Goal: Consume media (video, audio): Consume media (video, audio)

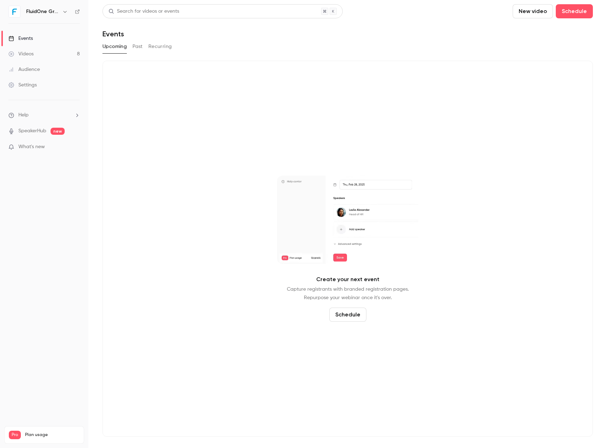
click at [49, 55] on link "Videos 8" at bounding box center [44, 54] width 88 height 16
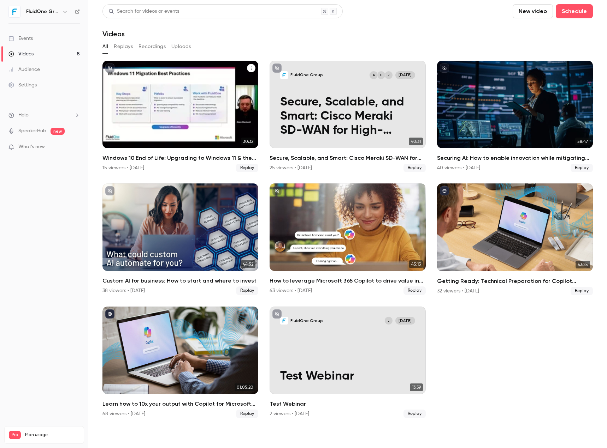
click at [201, 131] on div "Windows 10 End of Life: Upgrading to Windows 11 & the Added Value of Business P…" at bounding box center [180, 105] width 156 height 88
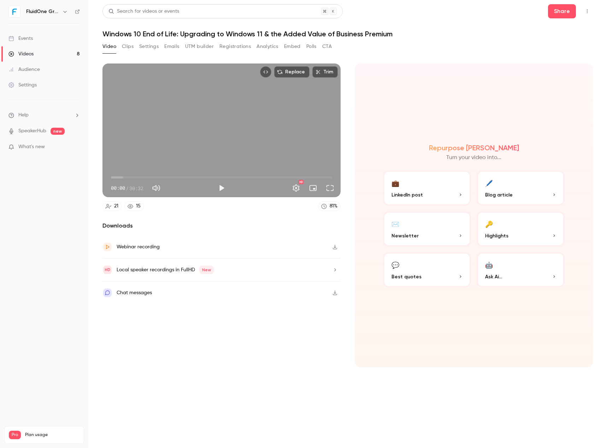
click at [219, 157] on div "Replace Trim 00:00 00:00 / 30:32 HD" at bounding box center [221, 131] width 238 height 134
drag, startPoint x: 111, startPoint y: 176, endPoint x: 129, endPoint y: 178, distance: 17.4
click at [122, 178] on span "01:21" at bounding box center [121, 178] width 2 height 2
drag, startPoint x: 129, startPoint y: 178, endPoint x: 190, endPoint y: 198, distance: 64.4
click at [190, 198] on div "Replace Trim 10:52 10:52 / 30:32 HD 21 15 81 %" at bounding box center [221, 138] width 238 height 148
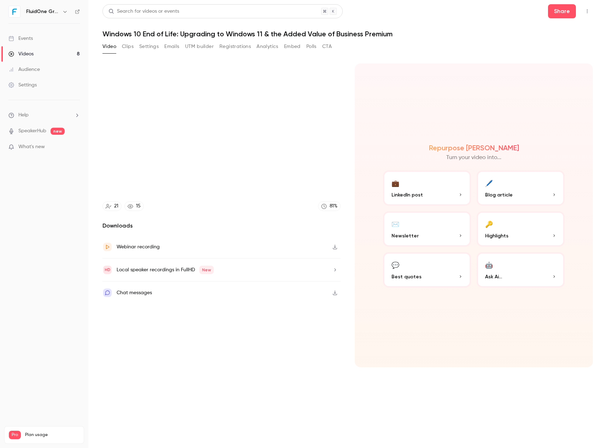
type input "*****"
click at [122, 50] on button "Clips" at bounding box center [128, 46] width 12 height 11
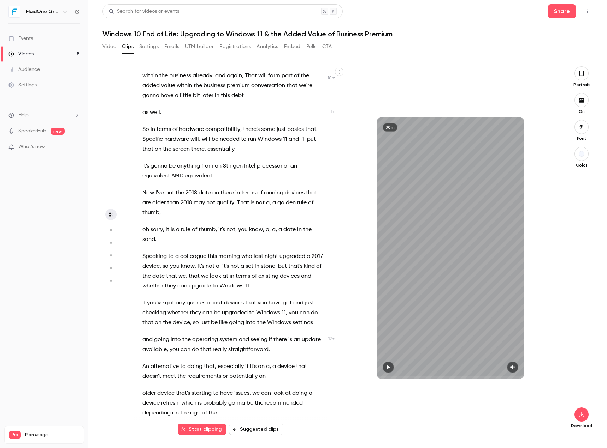
scroll to position [2772, 0]
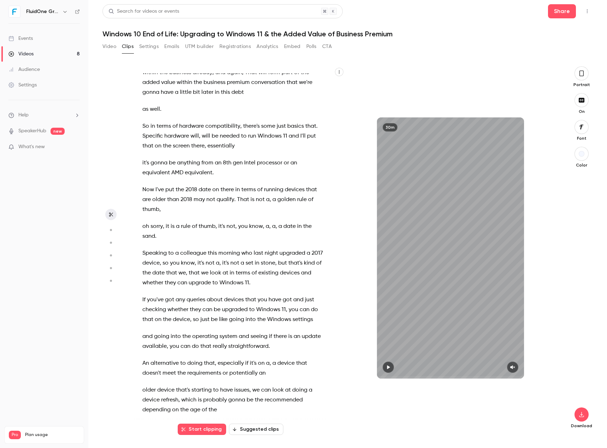
click at [211, 427] on button "Start clipping" at bounding box center [202, 429] width 48 height 11
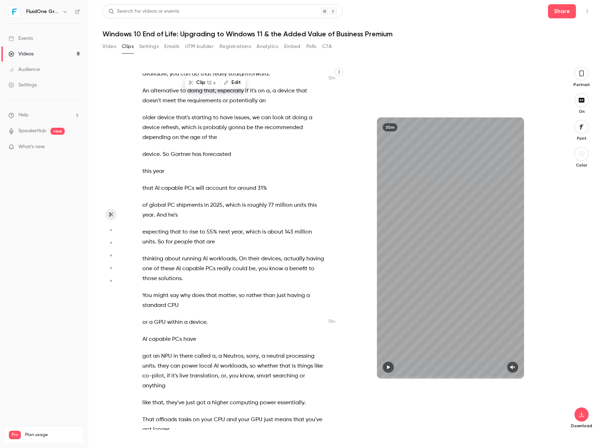
scroll to position [3018, 0]
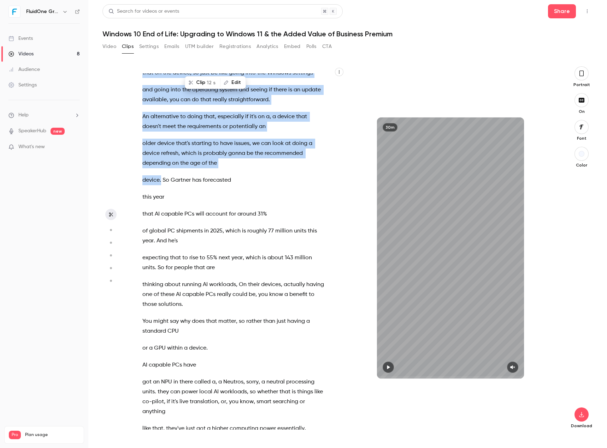
drag, startPoint x: 144, startPoint y: 175, endPoint x: 161, endPoint y: 232, distance: 59.1
click at [161, 232] on div "Good morning everybody , welcome to [DATE] webinar session . We're just gonna l…" at bounding box center [237, 251] width 208 height 357
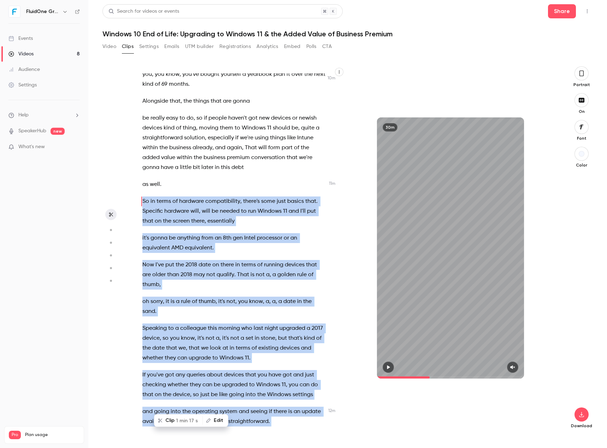
scroll to position [2696, 0]
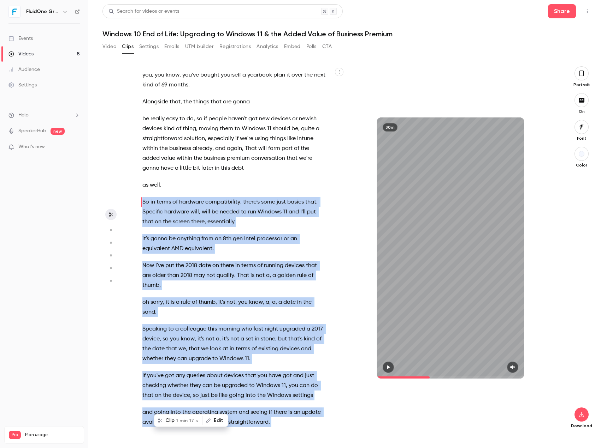
click at [173, 217] on span "hardware" at bounding box center [176, 212] width 25 height 10
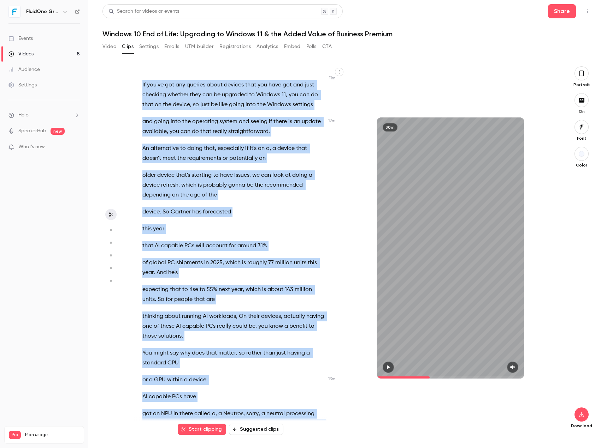
scroll to position [3020, 0]
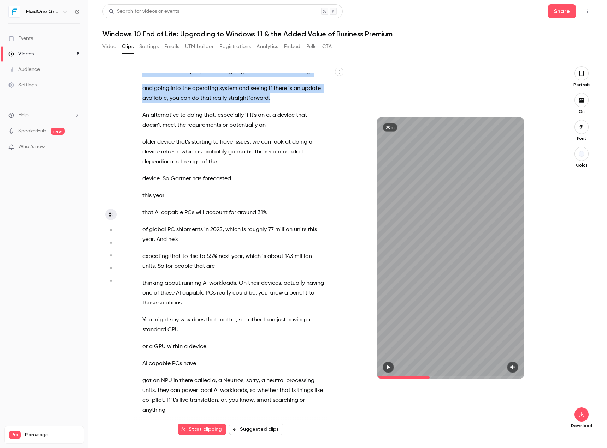
drag, startPoint x: 138, startPoint y: 250, endPoint x: 297, endPoint y: 146, distance: 189.9
click at [297, 146] on div "Good morning everybody , welcome to [DATE] webinar session . We're just gonna l…" at bounding box center [237, 251] width 208 height 357
click at [237, 166] on button "Clip 1 min 2 s" at bounding box center [240, 164] width 45 height 11
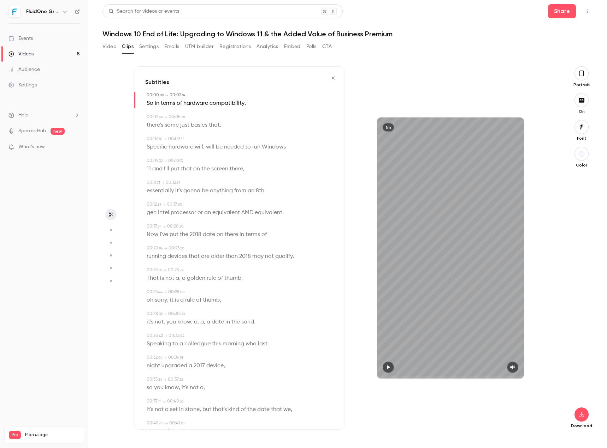
click at [581, 77] on button "button" at bounding box center [581, 73] width 14 height 14
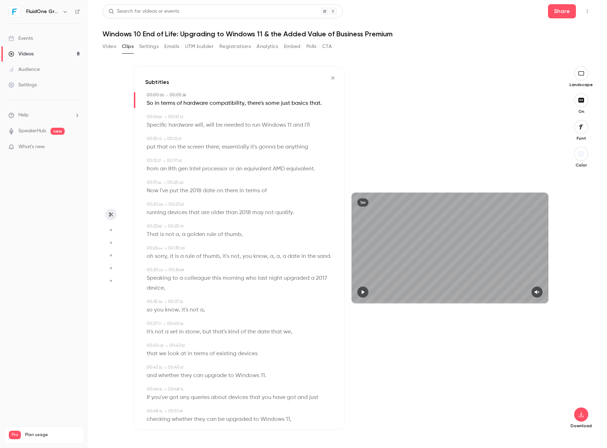
click at [366, 291] on button "button" at bounding box center [362, 292] width 11 height 11
drag, startPoint x: 361, startPoint y: 302, endPoint x: 341, endPoint y: 302, distance: 20.1
click at [341, 302] on div "Subtitles 00:00 . 00 → 00:05 . 38 So in terms of hardware compatibility , there…" at bounding box center [344, 248] width 422 height 364
click at [537, 292] on icon "button" at bounding box center [536, 292] width 5 height 4
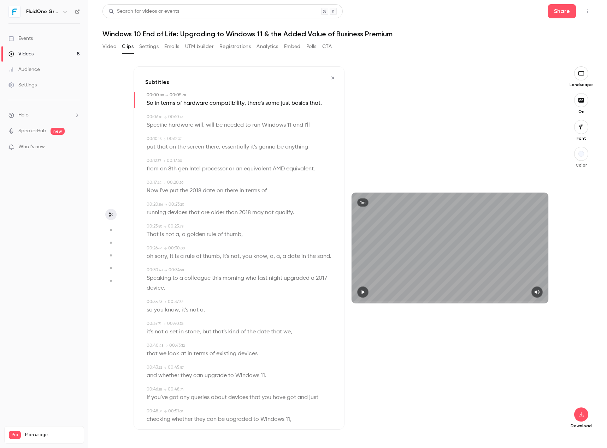
click at [366, 292] on button "button" at bounding box center [362, 292] width 11 height 11
click at [312, 101] on span "that" at bounding box center [314, 104] width 11 height 10
type input "*"
click at [320, 101] on span "." at bounding box center [320, 104] width 1 height 10
click at [308, 103] on span at bounding box center [308, 104] width 1 height 6
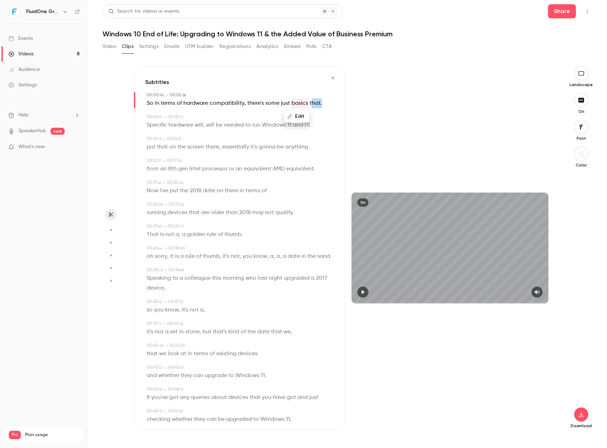
drag, startPoint x: 310, startPoint y: 100, endPoint x: 327, endPoint y: 101, distance: 17.7
click at [327, 101] on div "Edit So in terms of hardware compatibility , there's some just basics that ." at bounding box center [240, 104] width 186 height 10
click at [320, 115] on button "Edit" at bounding box center [317, 116] width 24 height 11
click at [273, 117] on input "*****" at bounding box center [274, 119] width 64 height 14
type input "****"
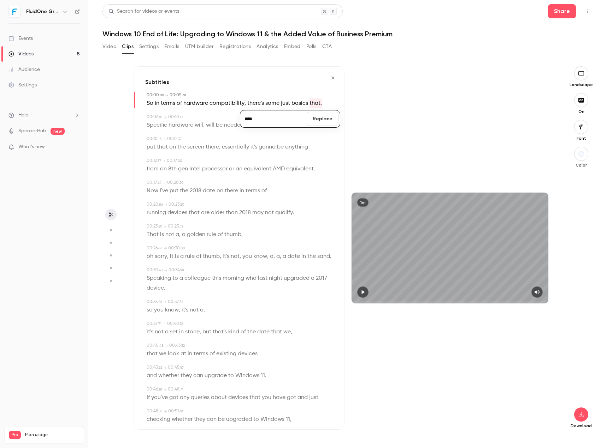
click at [328, 121] on button "Replace" at bounding box center [322, 119] width 32 height 14
click at [367, 291] on button "button" at bounding box center [362, 292] width 11 height 11
click at [149, 124] on span "Specific" at bounding box center [157, 125] width 20 height 10
type input "***"
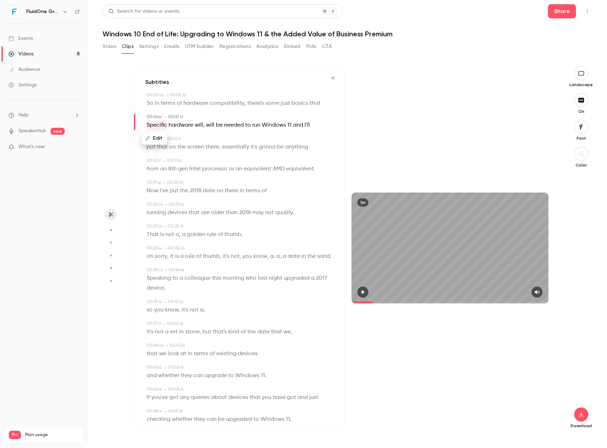
click at [158, 139] on button "Edit" at bounding box center [154, 138] width 24 height 11
click at [142, 148] on input "********" at bounding box center [168, 141] width 64 height 14
type input "********"
click at [223, 136] on button "Replace" at bounding box center [217, 141] width 32 height 14
click at [205, 123] on span "will" at bounding box center [209, 125] width 8 height 10
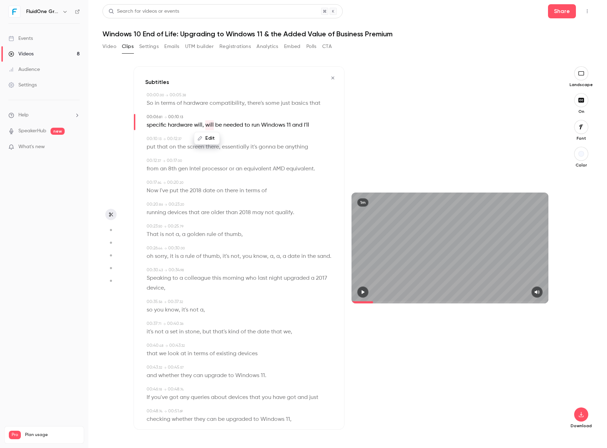
click at [364, 292] on icon "button" at bounding box center [363, 292] width 6 height 5
click at [362, 291] on icon "button" at bounding box center [362, 292] width 3 height 4
click at [208, 121] on span "will" at bounding box center [209, 125] width 8 height 10
type input "***"
click at [205, 136] on button "Edit" at bounding box center [207, 138] width 24 height 11
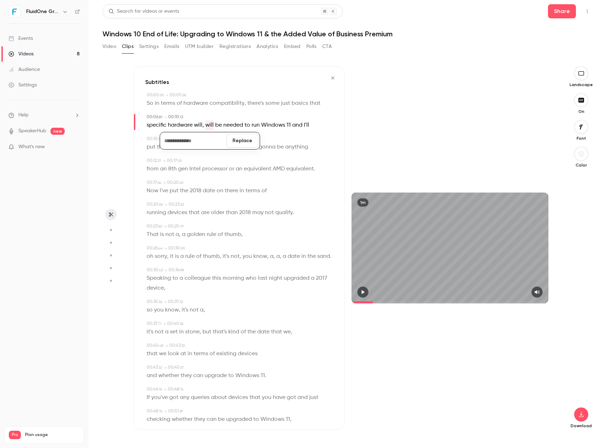
click at [246, 143] on button "Replace" at bounding box center [242, 141] width 32 height 14
click at [202, 123] on span "will" at bounding box center [198, 125] width 8 height 10
click at [200, 141] on button "Edit" at bounding box center [196, 138] width 24 height 11
click at [267, 137] on div "00:10 . 13 → 00:12 . 37" at bounding box center [240, 139] width 186 height 6
click at [202, 123] on span "," at bounding box center [202, 125] width 1 height 10
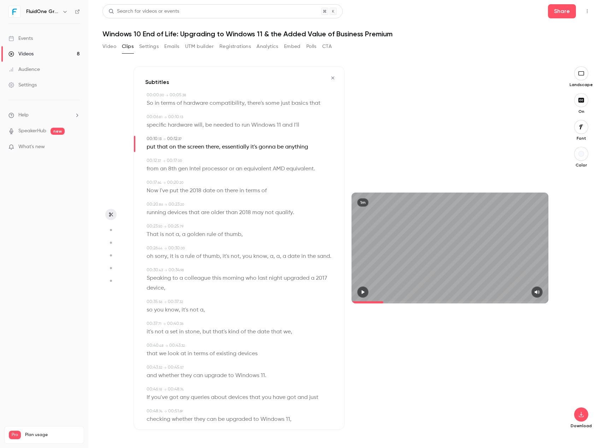
type input "***"
drag, startPoint x: 199, startPoint y: 122, endPoint x: 200, endPoint y: 127, distance: 5.7
click at [199, 125] on span "will" at bounding box center [198, 125] width 8 height 10
click at [211, 132] on div "00:00 . 00 → 00:05 . 38 So in terms of hardware compatibility , there's some ju…" at bounding box center [238, 310] width 187 height 436
drag, startPoint x: 203, startPoint y: 126, endPoint x: 199, endPoint y: 126, distance: 3.9
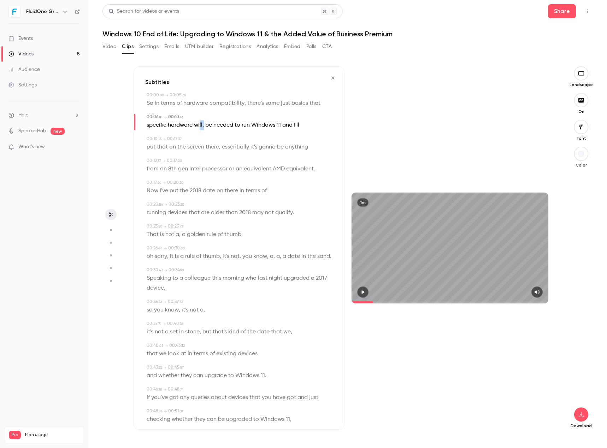
click at [199, 126] on p "specific hardware will , be needed to run Windows 11 and I'll" at bounding box center [223, 125] width 153 height 10
click at [202, 134] on button "Edit" at bounding box center [200, 138] width 24 height 11
click at [178, 134] on input "*****" at bounding box center [187, 141] width 64 height 14
type input "****"
click at [226, 145] on button "Replace" at bounding box center [236, 141] width 32 height 14
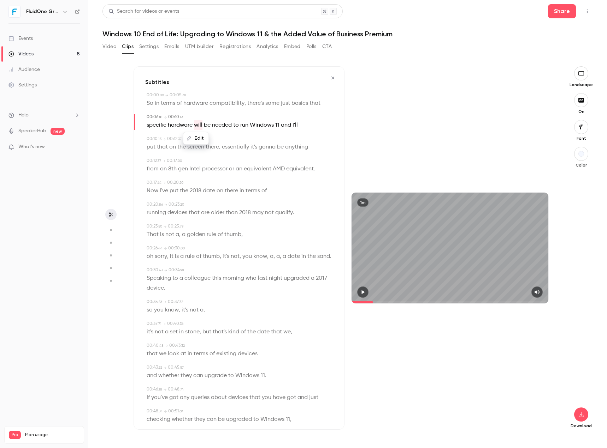
click at [366, 293] on button "button" at bounding box center [362, 292] width 11 height 11
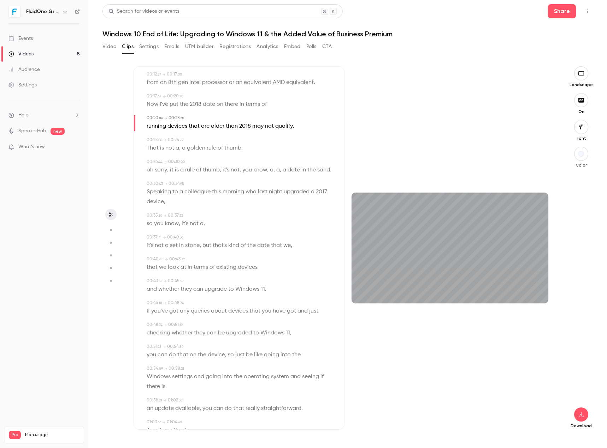
scroll to position [88, 0]
click at [171, 143] on span "not" at bounding box center [169, 147] width 9 height 10
type input "****"
click at [182, 147] on span "a" at bounding box center [184, 147] width 4 height 10
click at [174, 145] on span at bounding box center [174, 147] width 1 height 6
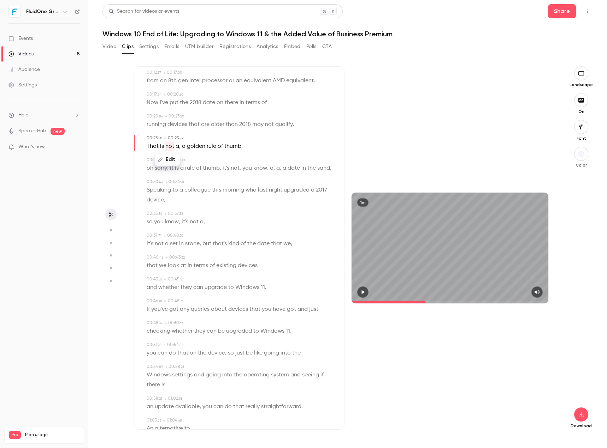
click at [177, 147] on span "a" at bounding box center [177, 147] width 4 height 10
click at [179, 158] on button "Edit" at bounding box center [174, 159] width 24 height 11
click at [213, 162] on button "Replace" at bounding box center [217, 162] width 32 height 14
click at [362, 292] on icon "button" at bounding box center [363, 292] width 3 height 4
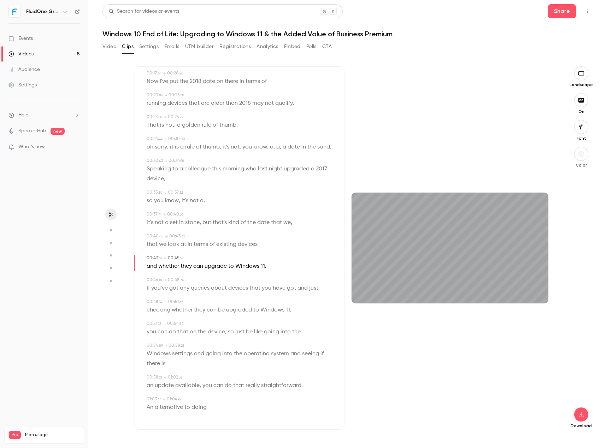
scroll to position [119, 0]
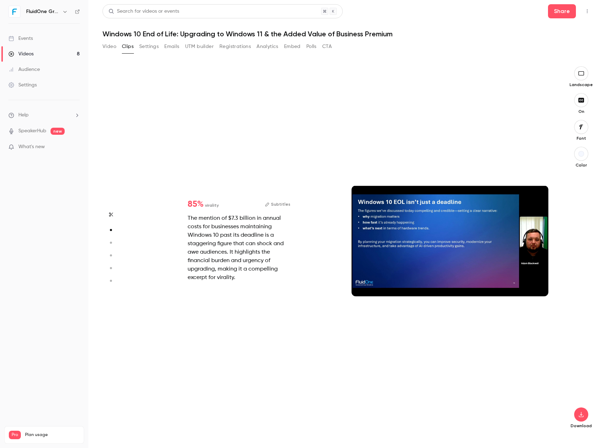
type input "****"
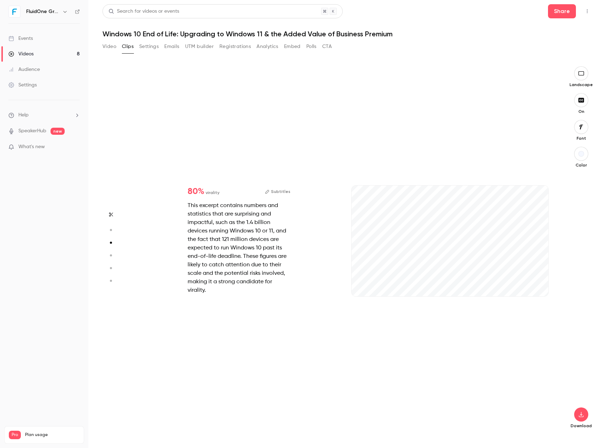
type input "*"
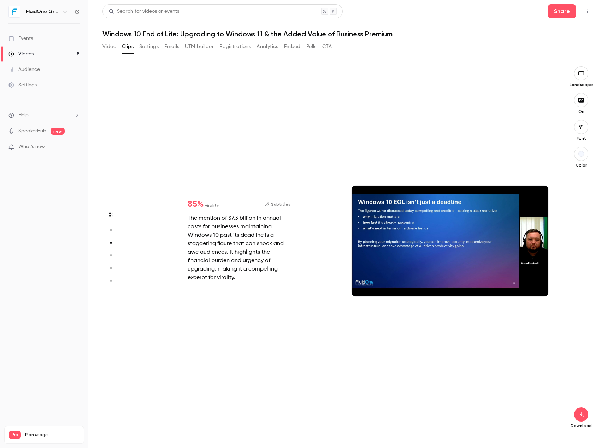
type input "****"
type input "*"
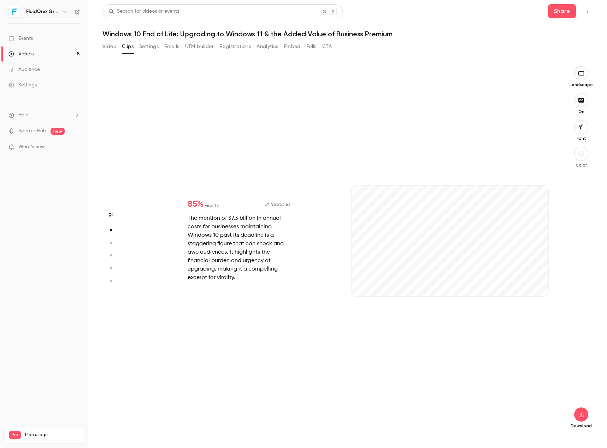
type input "***"
type input "****"
type input "***"
type input "****"
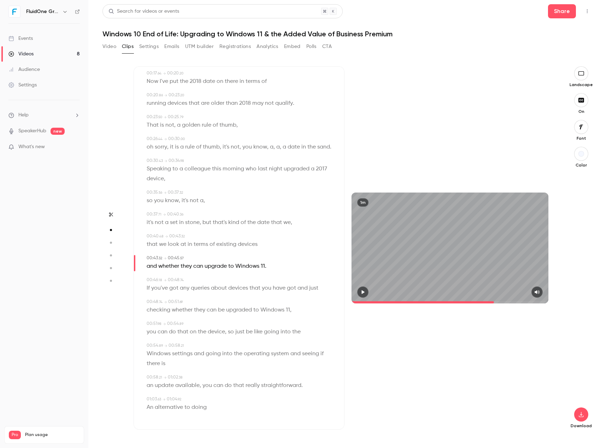
type input "*"
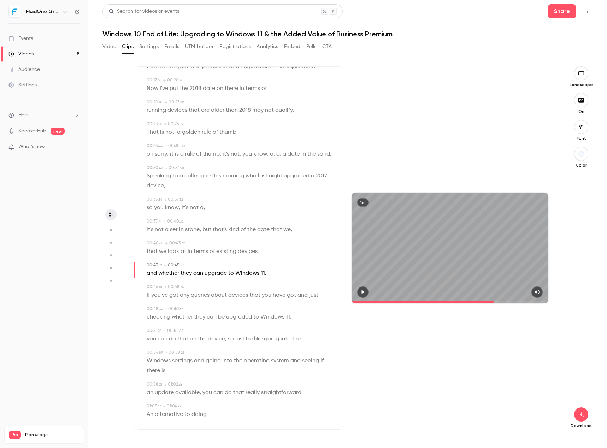
scroll to position [102, 0]
click at [359, 291] on button "button" at bounding box center [362, 292] width 11 height 11
click at [579, 412] on button "button" at bounding box center [581, 415] width 14 height 14
click at [519, 433] on span "Balance between quality and CPU time" at bounding box center [528, 434] width 81 height 7
type input "****"
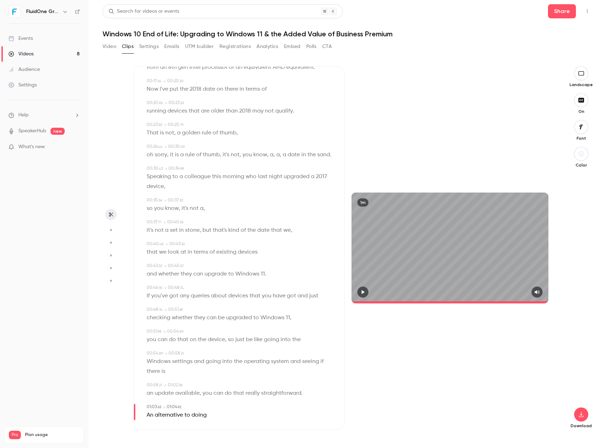
scroll to position [0, 0]
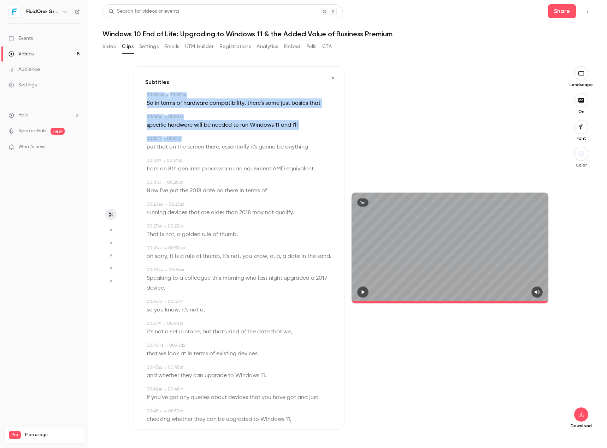
drag, startPoint x: 139, startPoint y: 98, endPoint x: 196, endPoint y: 132, distance: 66.2
click at [196, 132] on div "Subtitles 00:00 . 00 → 00:05 . 38 So in terms of hardware compatibility , there…" at bounding box center [238, 248] width 211 height 364
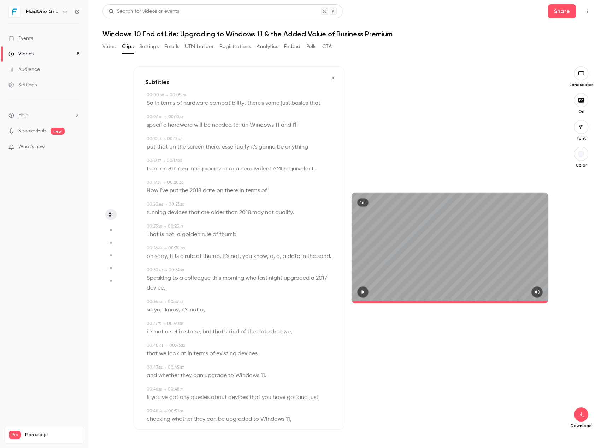
click at [211, 130] on div "00:00 . 00 → 00:05 . 38 So in terms of hardware compatibility , there's some ju…" at bounding box center [238, 310] width 187 height 436
click at [116, 47] on div "Video Clips Settings Emails UTM builder Registrations Analytics Embed Polls CTA" at bounding box center [216, 46] width 229 height 11
click at [110, 47] on button "Video" at bounding box center [109, 46] width 14 height 11
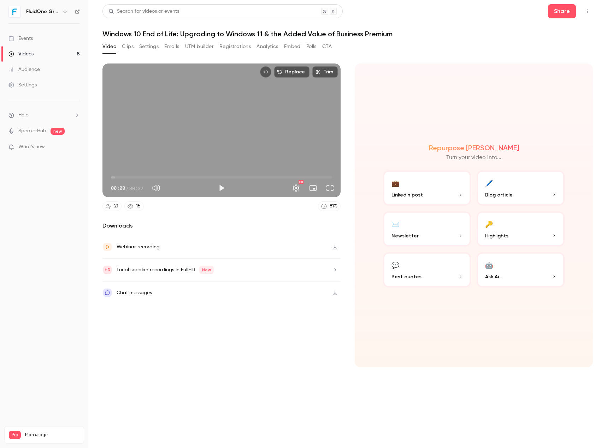
click at [127, 47] on button "Clips" at bounding box center [128, 46] width 12 height 11
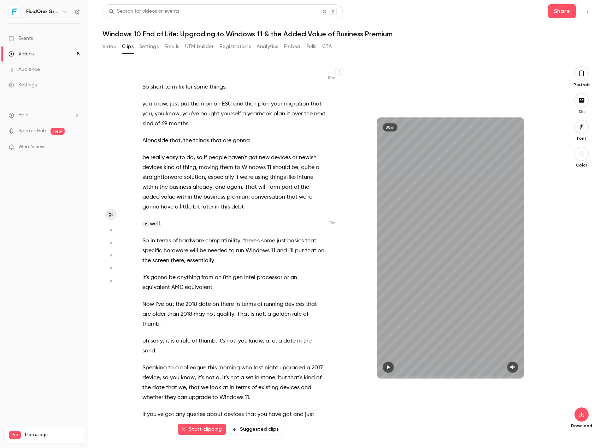
scroll to position [2736, 0]
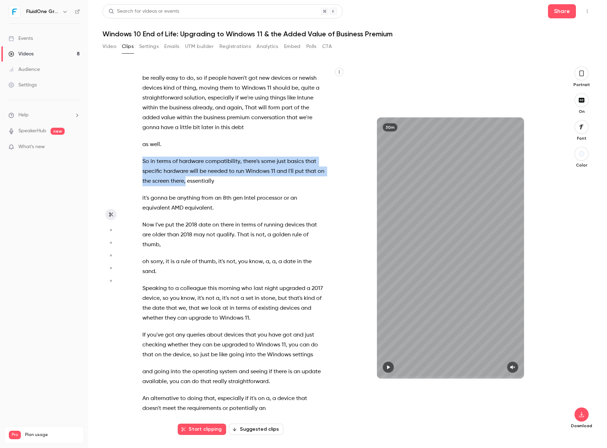
drag, startPoint x: 143, startPoint y: 208, endPoint x: 194, endPoint y: 232, distance: 56.2
click at [194, 186] on p "So in terms of hardware compatibility , there's some just basics that specific …" at bounding box center [233, 172] width 183 height 30
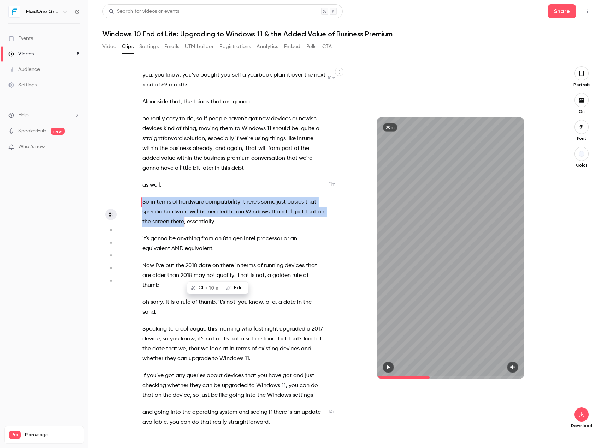
copy p "So in terms of hardware compatibility , there's some just basics that specific …"
click at [197, 227] on span "essentially" at bounding box center [200, 222] width 27 height 10
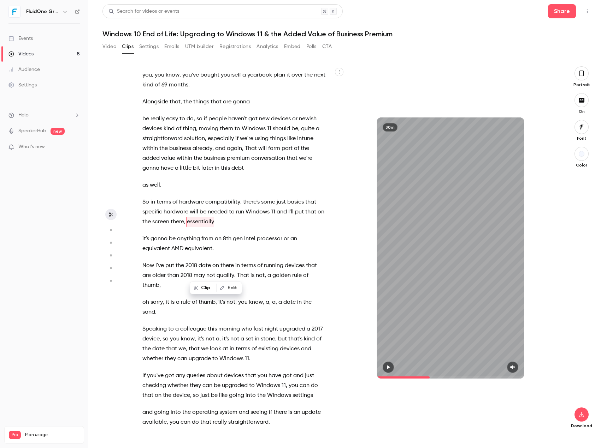
scroll to position [2716, 0]
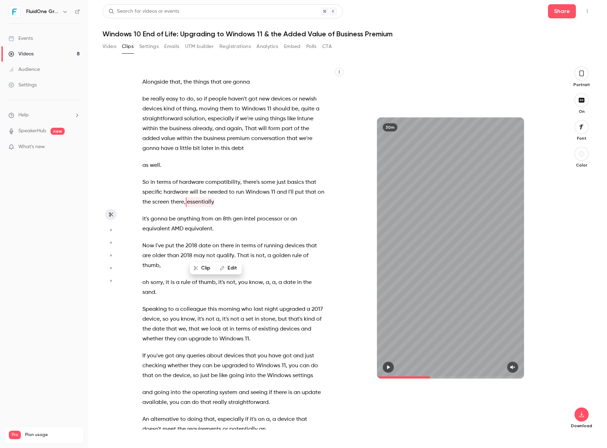
click at [199, 207] on span "essentially" at bounding box center [200, 202] width 27 height 10
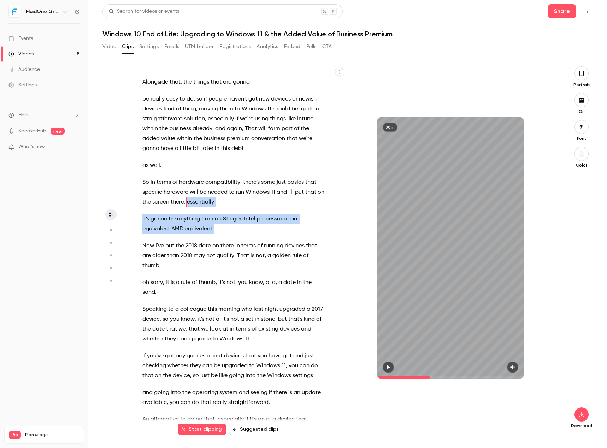
drag, startPoint x: 195, startPoint y: 253, endPoint x: 215, endPoint y: 277, distance: 31.6
click at [215, 277] on div "Good morning everybody , welcome to [DATE] webinar session . We're just gonna l…" at bounding box center [237, 251] width 208 height 357
copy div "essentially it's gonna be anything from an 8th gen Intel processor or an equiva…"
drag, startPoint x: 162, startPoint y: 298, endPoint x: 152, endPoint y: 297, distance: 10.3
click at [162, 251] on span "I've" at bounding box center [159, 246] width 8 height 10
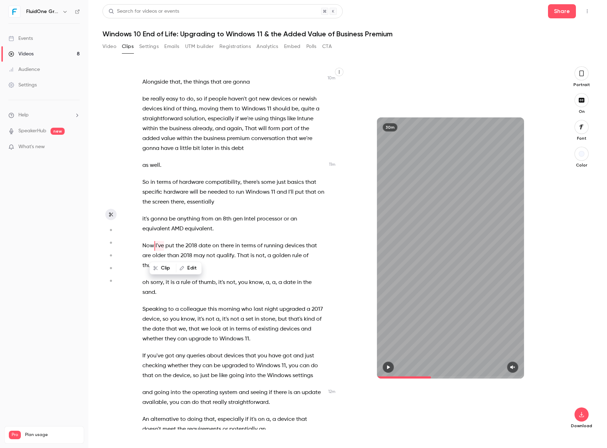
scroll to position [2759, 0]
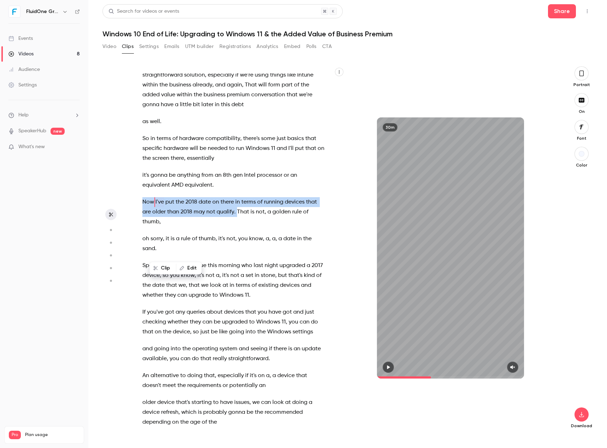
drag, startPoint x: 142, startPoint y: 250, endPoint x: 237, endPoint y: 261, distance: 94.9
click at [237, 227] on p "Now I've put the 2018 date on there in terms of running devices that are older …" at bounding box center [233, 212] width 183 height 30
click at [160, 227] on span "," at bounding box center [159, 222] width 1 height 10
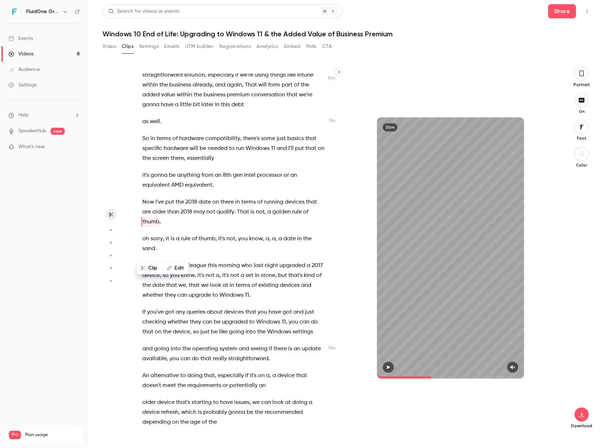
scroll to position [2779, 0]
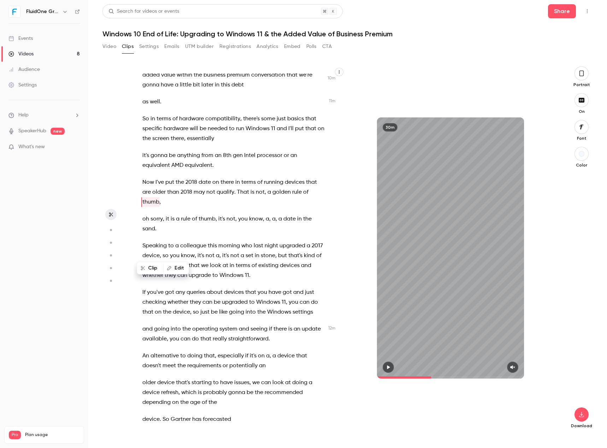
click at [147, 207] on span "thumb" at bounding box center [150, 202] width 17 height 10
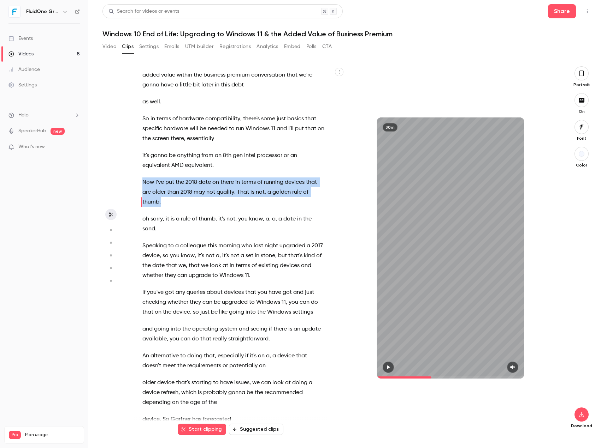
drag, startPoint x: 143, startPoint y: 230, endPoint x: 220, endPoint y: 249, distance: 79.7
click at [220, 207] on p "Now I've put the 2018 date on there in terms of running devices that are older …" at bounding box center [233, 193] width 183 height 30
copy p "Now I've put the 2018 date on there in terms of running devices that are older …"
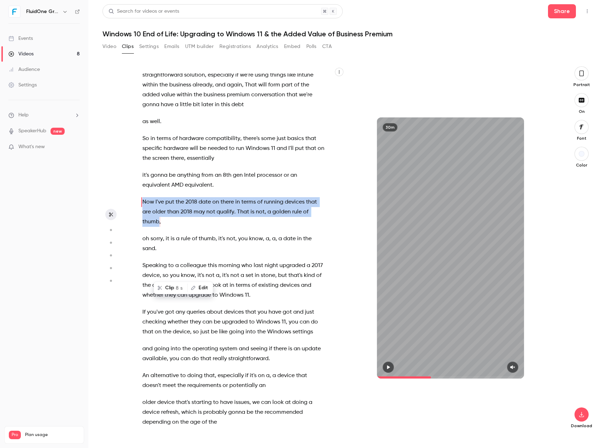
click at [153, 217] on span "older" at bounding box center [158, 212] width 13 height 10
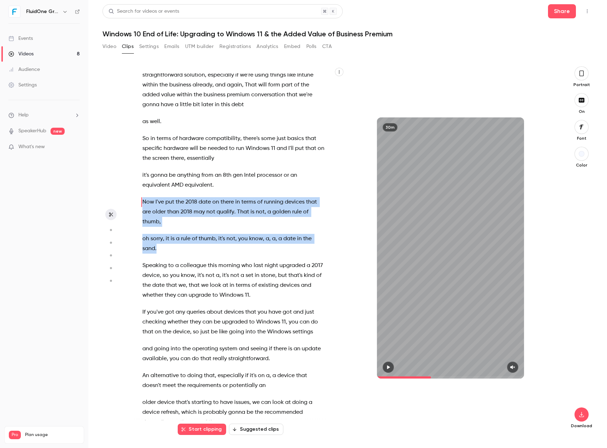
drag, startPoint x: 143, startPoint y: 251, endPoint x: 174, endPoint y: 302, distance: 60.6
click at [174, 302] on div "Good morning everybody , welcome to [DATE] webinar session . We're just gonna l…" at bounding box center [237, 251] width 208 height 357
copy div "Now I've put the 2018 date on there in terms of running devices that are older …"
drag, startPoint x: 234, startPoint y: 263, endPoint x: 247, endPoint y: 262, distance: 13.1
click at [234, 217] on span "." at bounding box center [234, 212] width 1 height 10
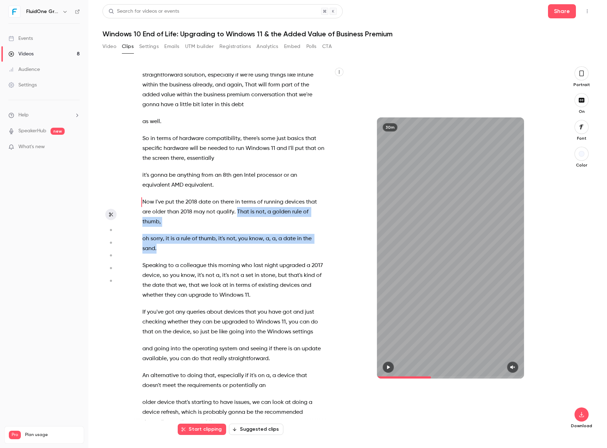
drag, startPoint x: 238, startPoint y: 261, endPoint x: 246, endPoint y: 276, distance: 16.9
click at [234, 299] on div "Good morning everybody , welcome to [DATE] webinar session . We're just gonna l…" at bounding box center [237, 251] width 208 height 357
click at [246, 227] on p "Now I've put the 2018 date on there in terms of running devices that are older …" at bounding box center [233, 212] width 183 height 30
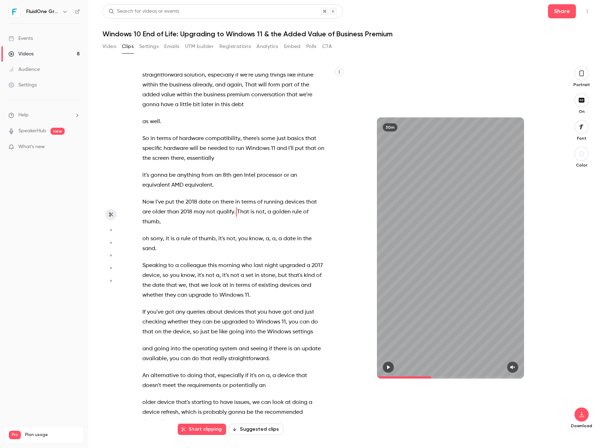
scroll to position [2769, 0]
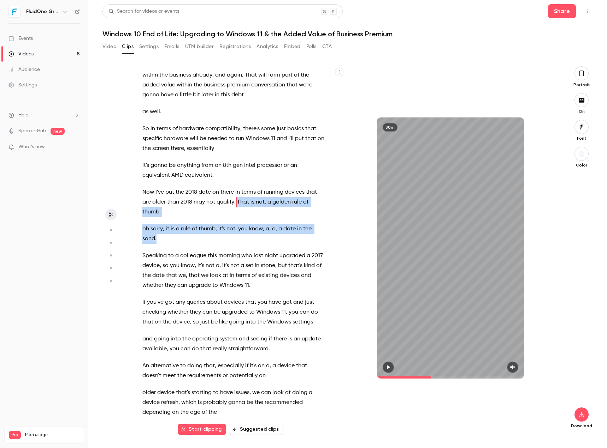
drag, startPoint x: 237, startPoint y: 251, endPoint x: 235, endPoint y: 284, distance: 33.3
click at [235, 284] on div "Good morning everybody , welcome to [DATE] webinar session . We're just gonna l…" at bounding box center [237, 251] width 208 height 357
copy div "That is not , a golden rule of thumb , oh sorry , it is a rule of thumb , it's …"
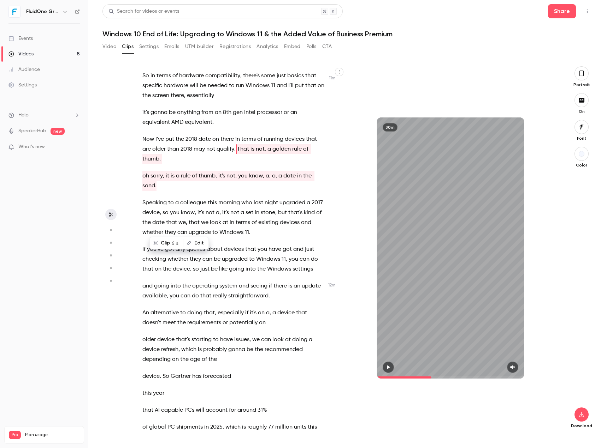
scroll to position [2831, 0]
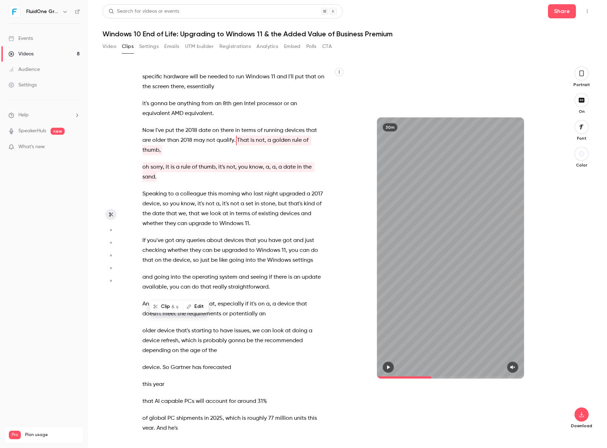
type input "*****"
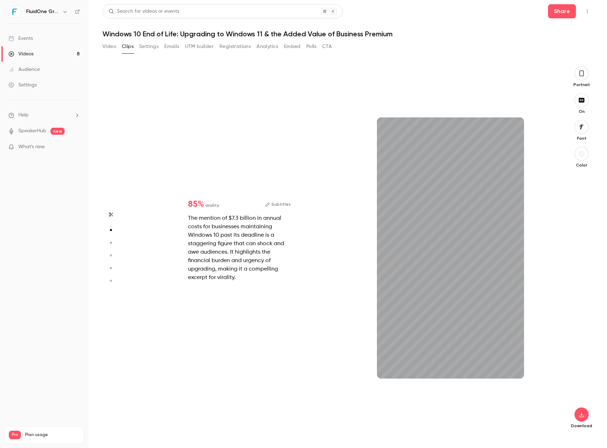
scroll to position [18, 0]
type input "*"
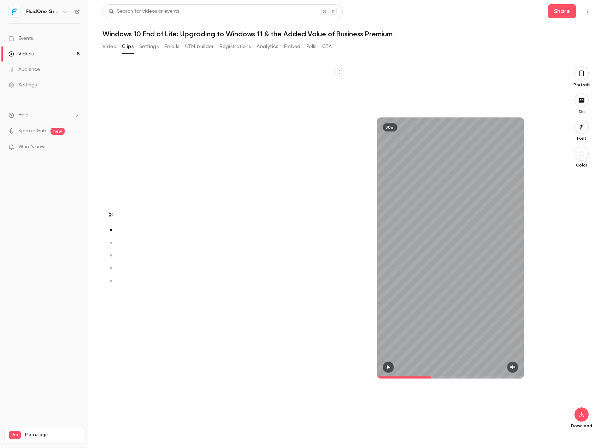
type input "*****"
type input "*"
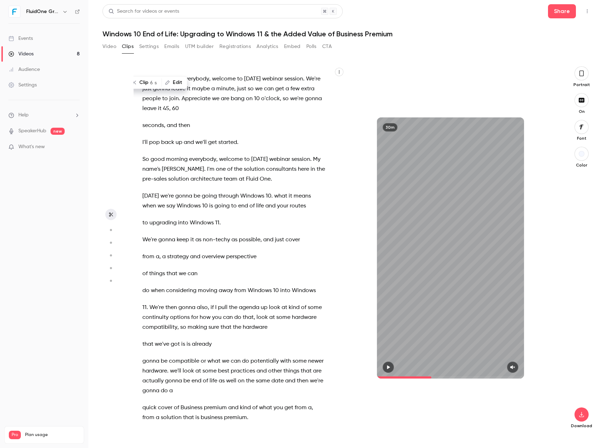
type input "*****"
type input "*"
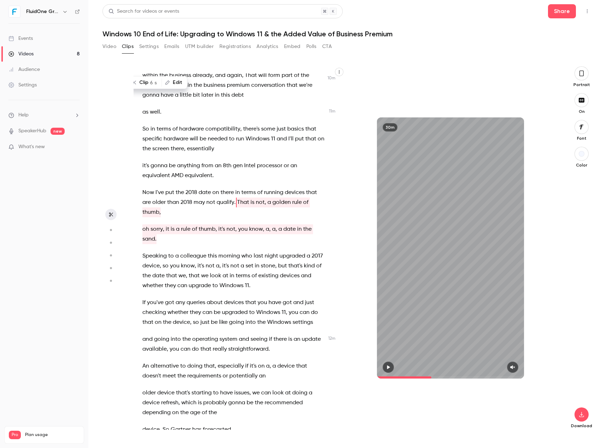
scroll to position [2769, 0]
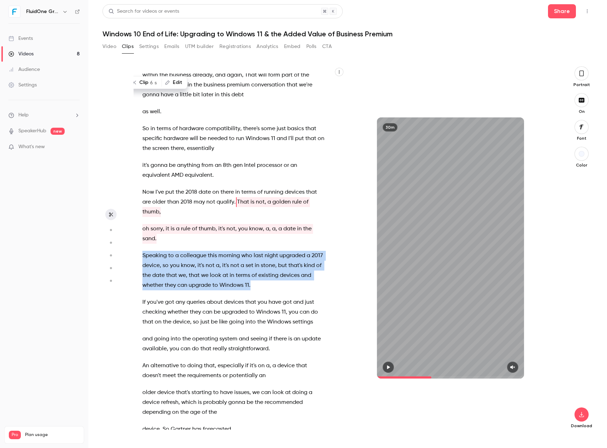
drag, startPoint x: 144, startPoint y: 305, endPoint x: 266, endPoint y: 334, distance: 125.9
click at [266, 291] on p "Speaking to a colleague this morning who last night upgraded a 2017 device , so…" at bounding box center [233, 271] width 183 height 40
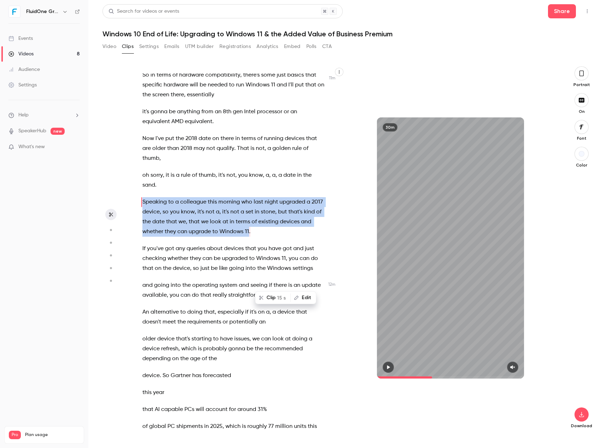
copy p "Speaking to a colleague this morning who last night upgraded a 2017 device , so…"
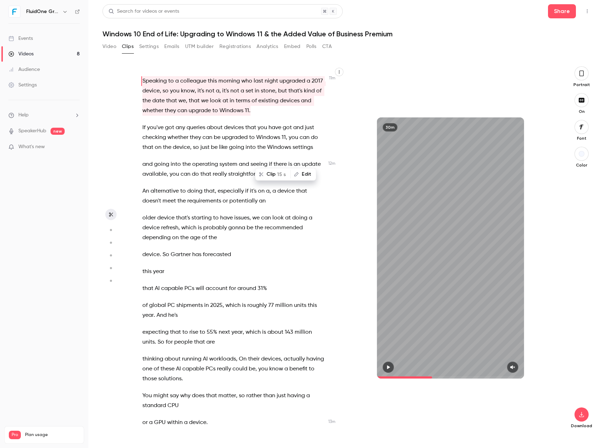
scroll to position [2946, 0]
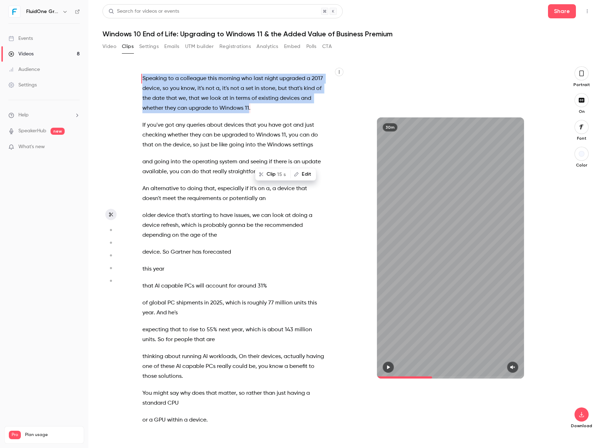
click at [287, 94] on span "but" at bounding box center [282, 89] width 9 height 10
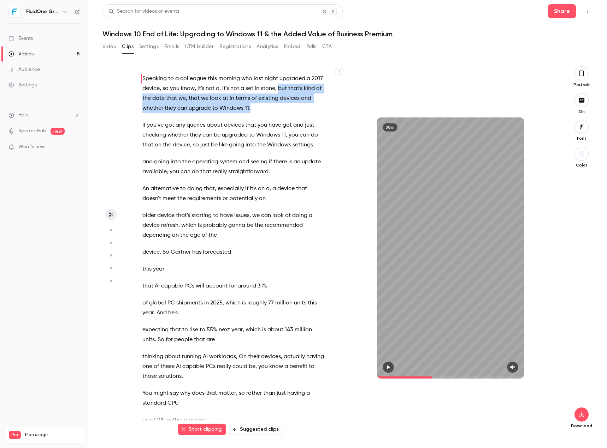
drag, startPoint x: 290, startPoint y: 137, endPoint x: 292, endPoint y: 155, distance: 17.8
click at [292, 113] on p "Speaking to a colleague this morning who last night upgraded a 2017 device , so…" at bounding box center [233, 94] width 183 height 40
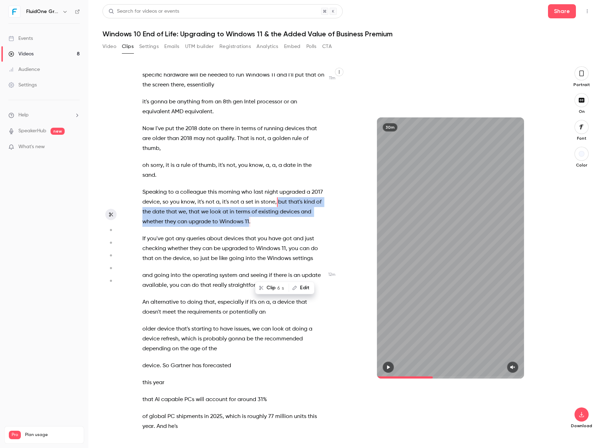
copy p "but that's kind of the date that we , that we look at in terms of existing devi…"
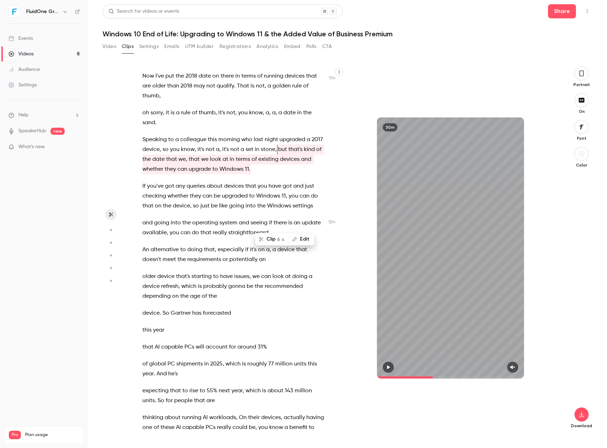
scroll to position [2886, 0]
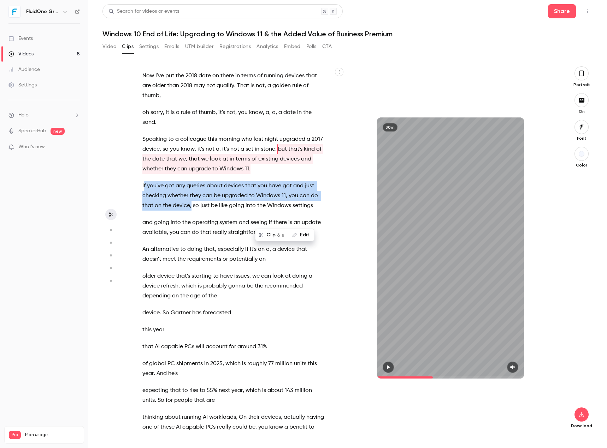
drag, startPoint x: 144, startPoint y: 234, endPoint x: 191, endPoint y: 257, distance: 52.4
click at [191, 211] on p "If you've got any queries about devices that you have got and just checking whe…" at bounding box center [233, 196] width 183 height 30
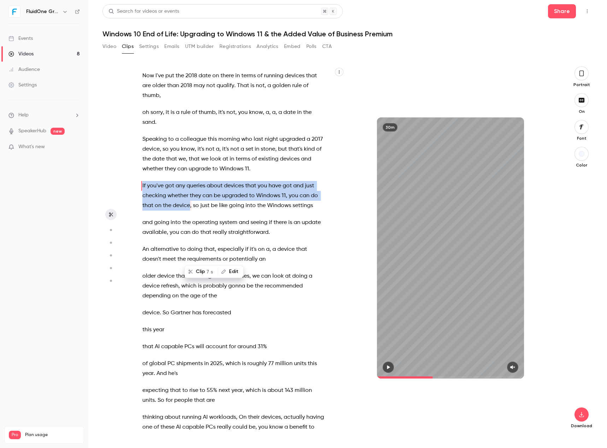
scroll to position [2869, 0]
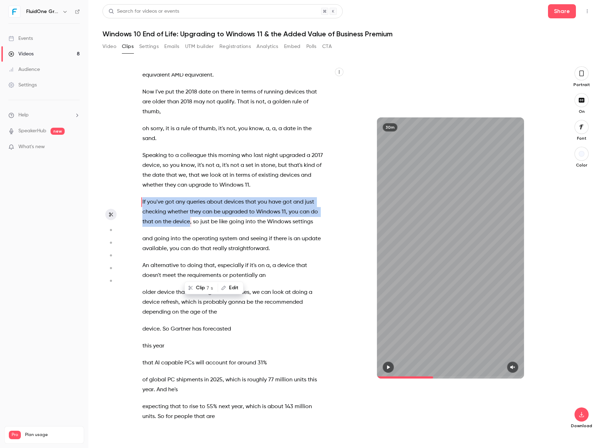
copy p "If you've got any queries about devices that you have got and just checking whe…"
click at [196, 227] on span "so" at bounding box center [196, 222] width 6 height 10
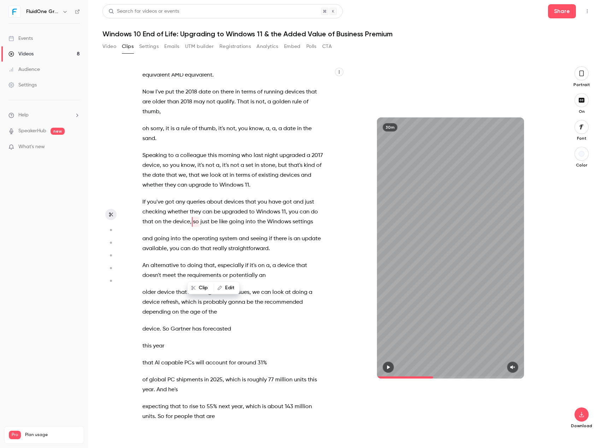
type input "*****"
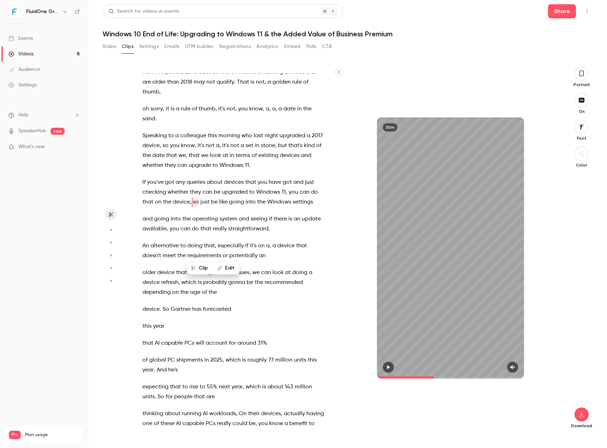
drag, startPoint x: 237, startPoint y: 257, endPoint x: 233, endPoint y: 256, distance: 3.7
click at [236, 257] on div "Clip Edit" at bounding box center [216, 268] width 47 height 23
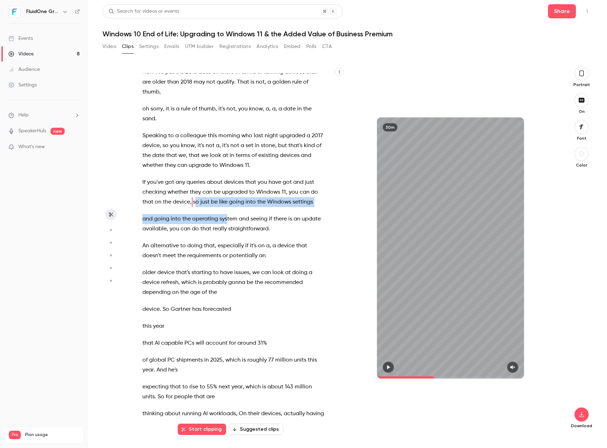
drag, startPoint x: 195, startPoint y: 252, endPoint x: 227, endPoint y: 260, distance: 32.5
click at [227, 260] on div "Good morning everybody , welcome to [DATE] webinar session . We're just gonna l…" at bounding box center [237, 251] width 208 height 357
click at [196, 207] on span "so" at bounding box center [196, 202] width 6 height 10
drag, startPoint x: 194, startPoint y: 252, endPoint x: 295, endPoint y: 278, distance: 103.9
click at [295, 278] on div "Good morning everybody , welcome to [DATE] webinar session . We're just gonna l…" at bounding box center [237, 251] width 208 height 357
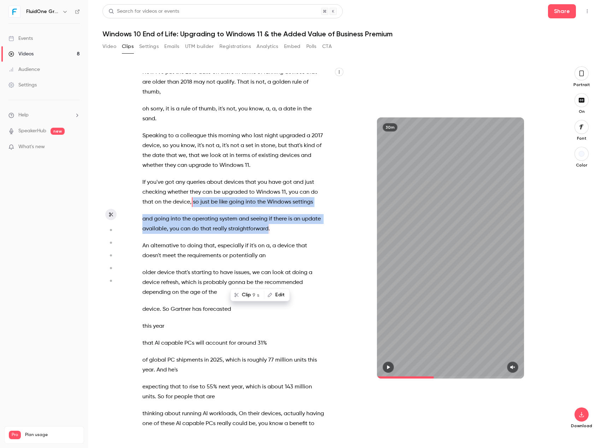
copy div "so just be like going into the Windows settings and going into the operating sy…"
